Goal: Check status: Check status

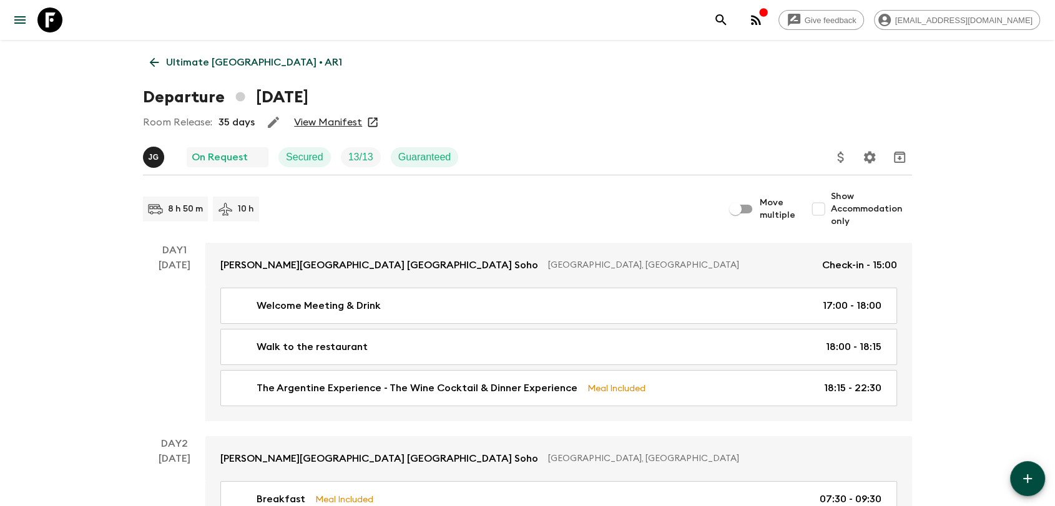
click at [210, 64] on p "Ultimate Argentina • AR1" at bounding box center [254, 62] width 176 height 15
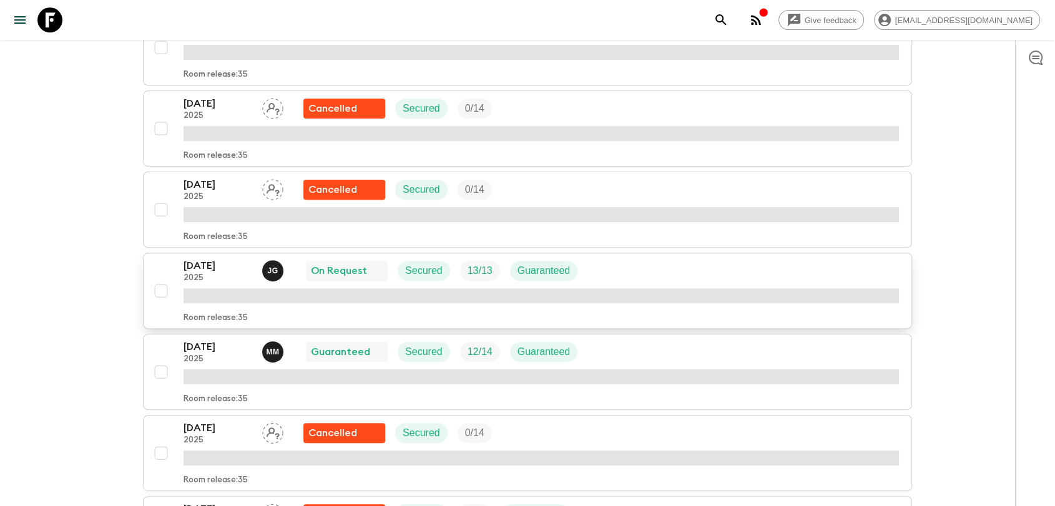
scroll to position [416, 0]
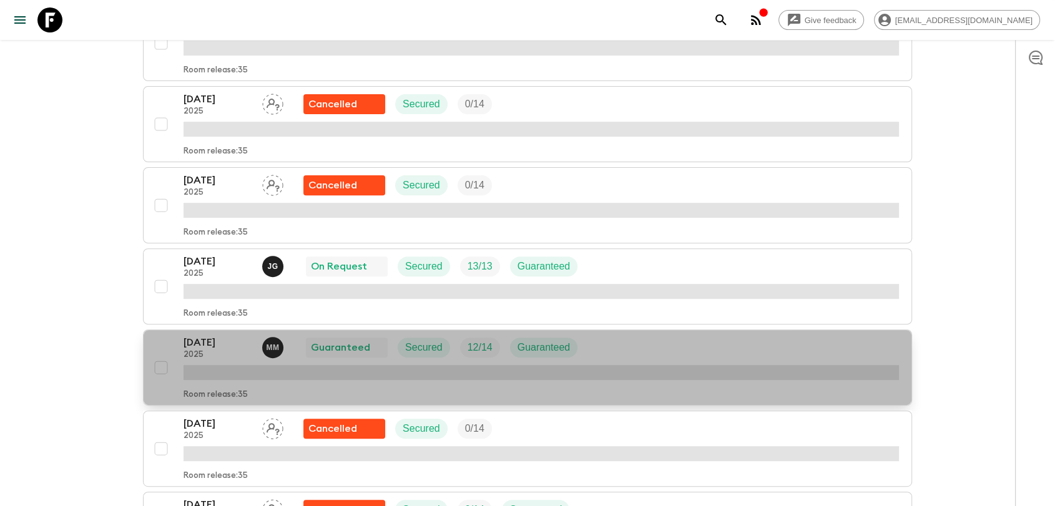
click at [223, 343] on p "22 Nov 2025" at bounding box center [218, 342] width 69 height 15
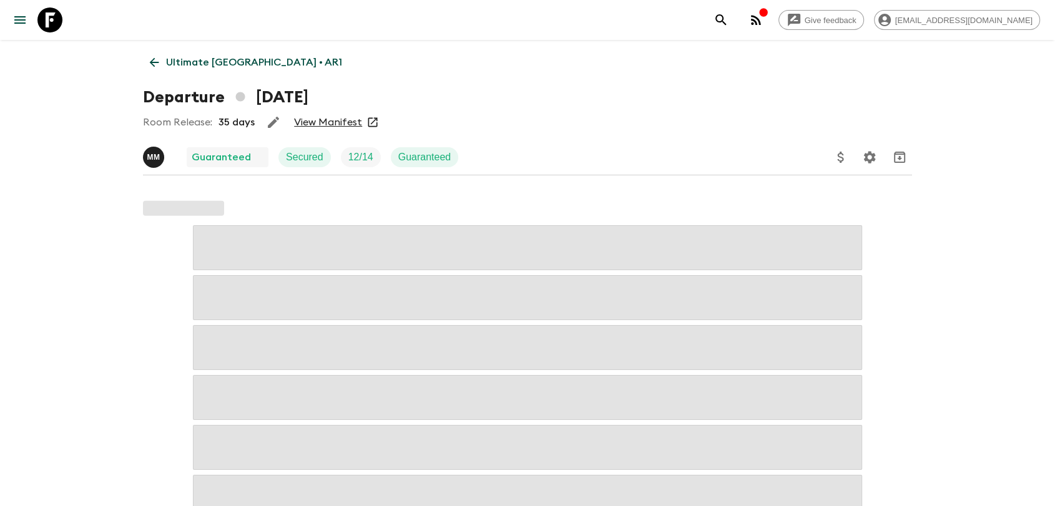
click at [326, 122] on link "View Manifest" at bounding box center [328, 122] width 68 height 12
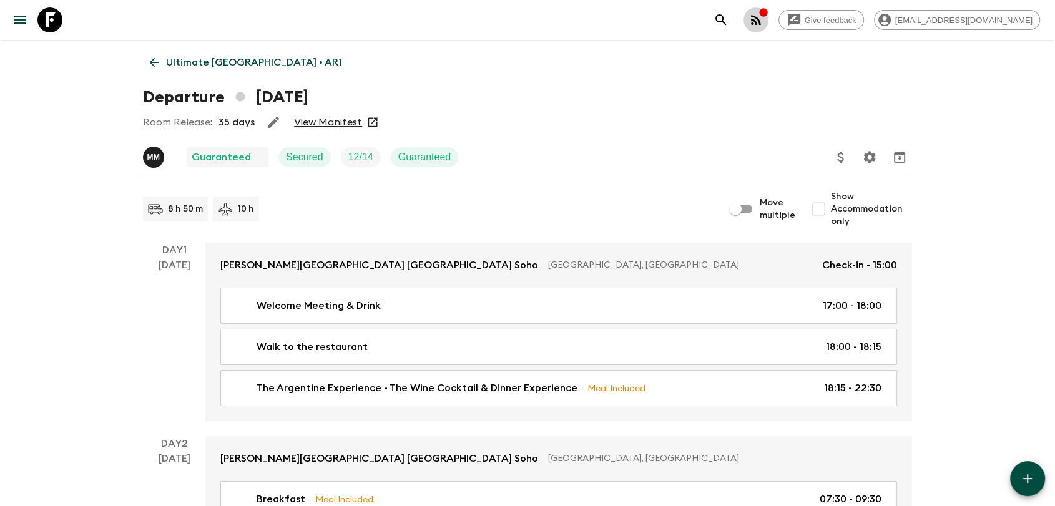
click at [764, 19] on icon "button" at bounding box center [756, 19] width 15 height 15
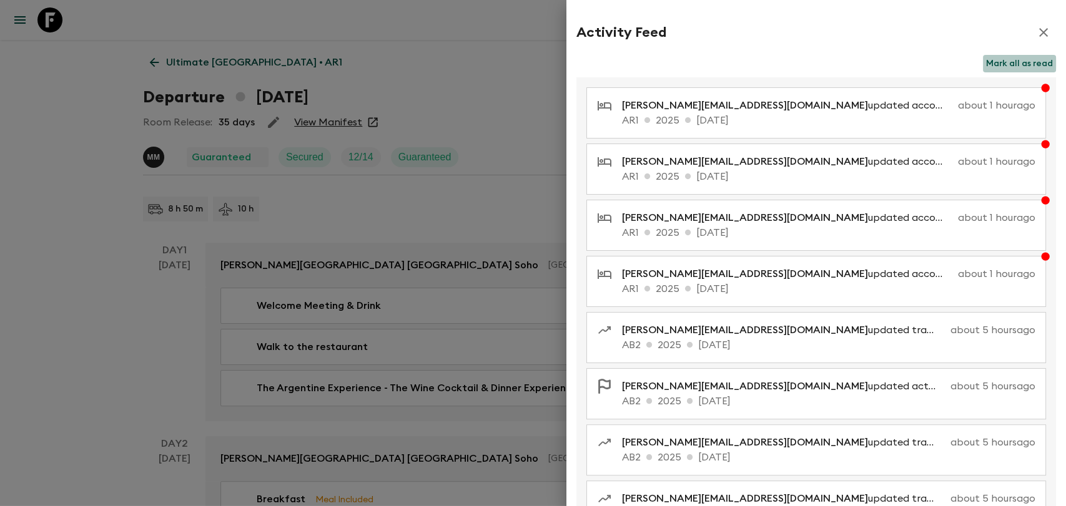
click at [1006, 64] on button "Mark all as read" at bounding box center [1019, 63] width 73 height 17
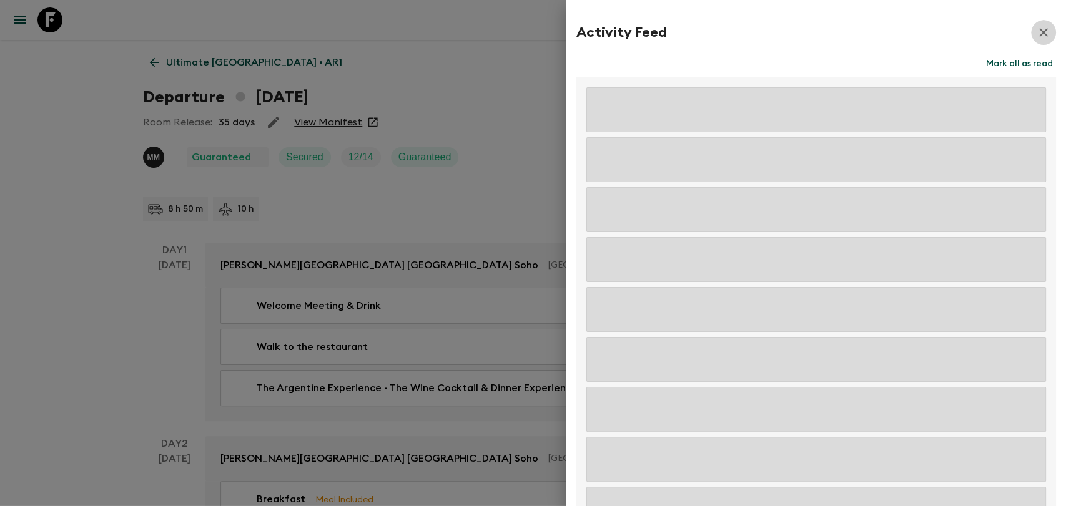
click at [1036, 37] on icon "button" at bounding box center [1043, 32] width 15 height 15
